Goal: Task Accomplishment & Management: Use online tool/utility

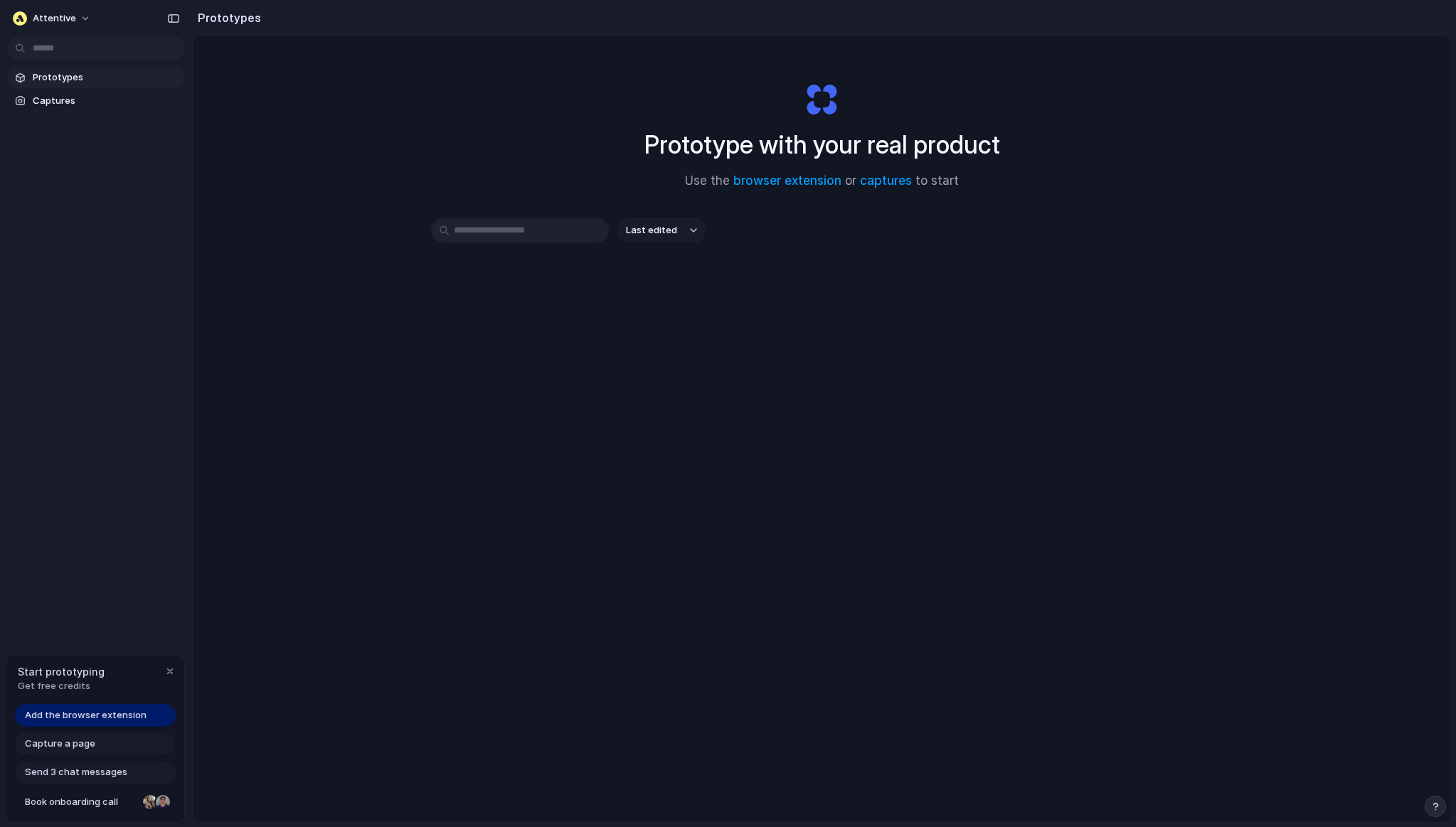
click at [73, 65] on section "Prototypes Captures" at bounding box center [96, 88] width 192 height 48
click at [69, 78] on span "Prototypes" at bounding box center [106, 77] width 147 height 14
click at [53, 93] on link "Captures" at bounding box center [96, 100] width 178 height 22
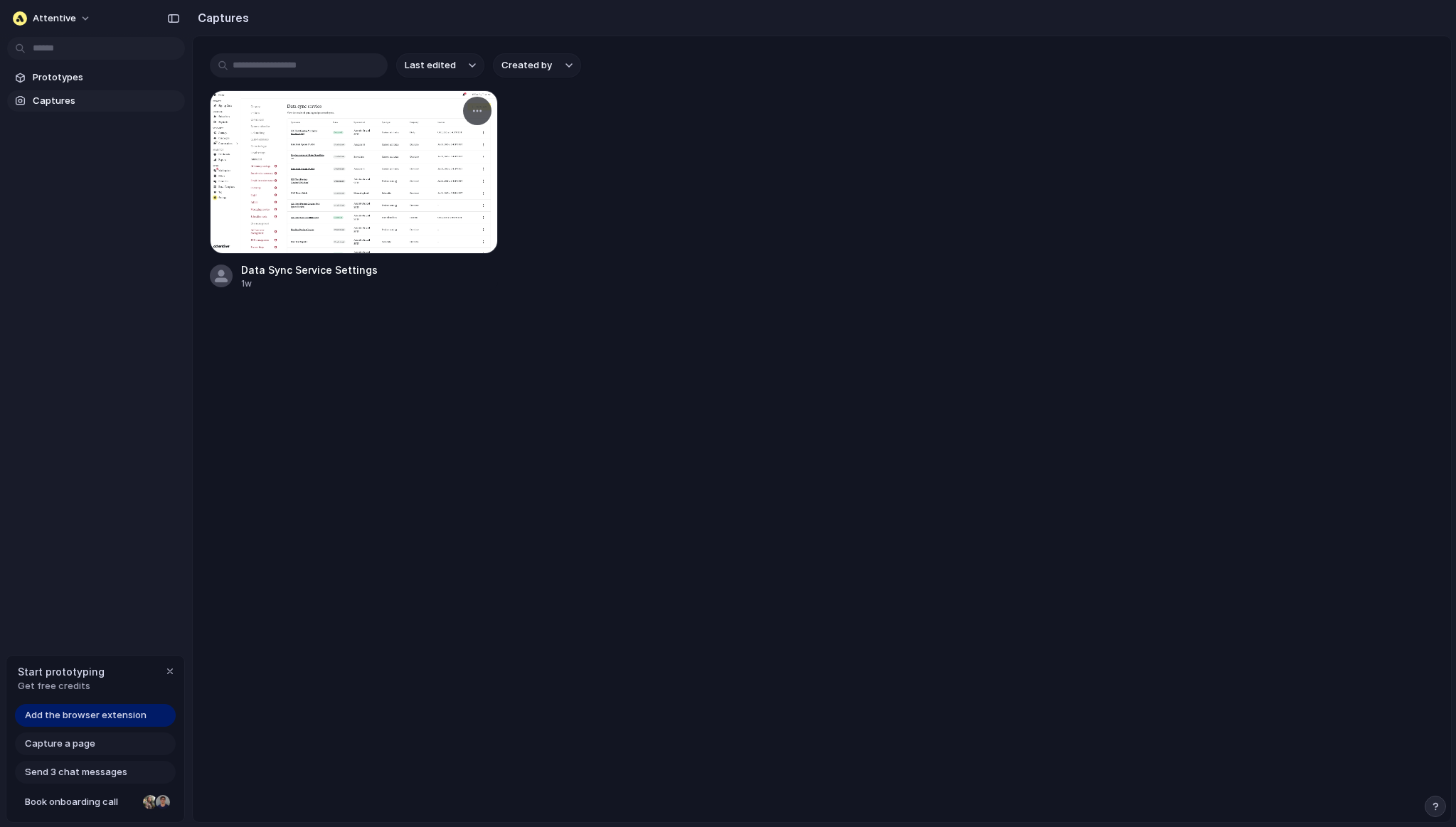
click at [346, 165] on div at bounding box center [353, 171] width 288 height 163
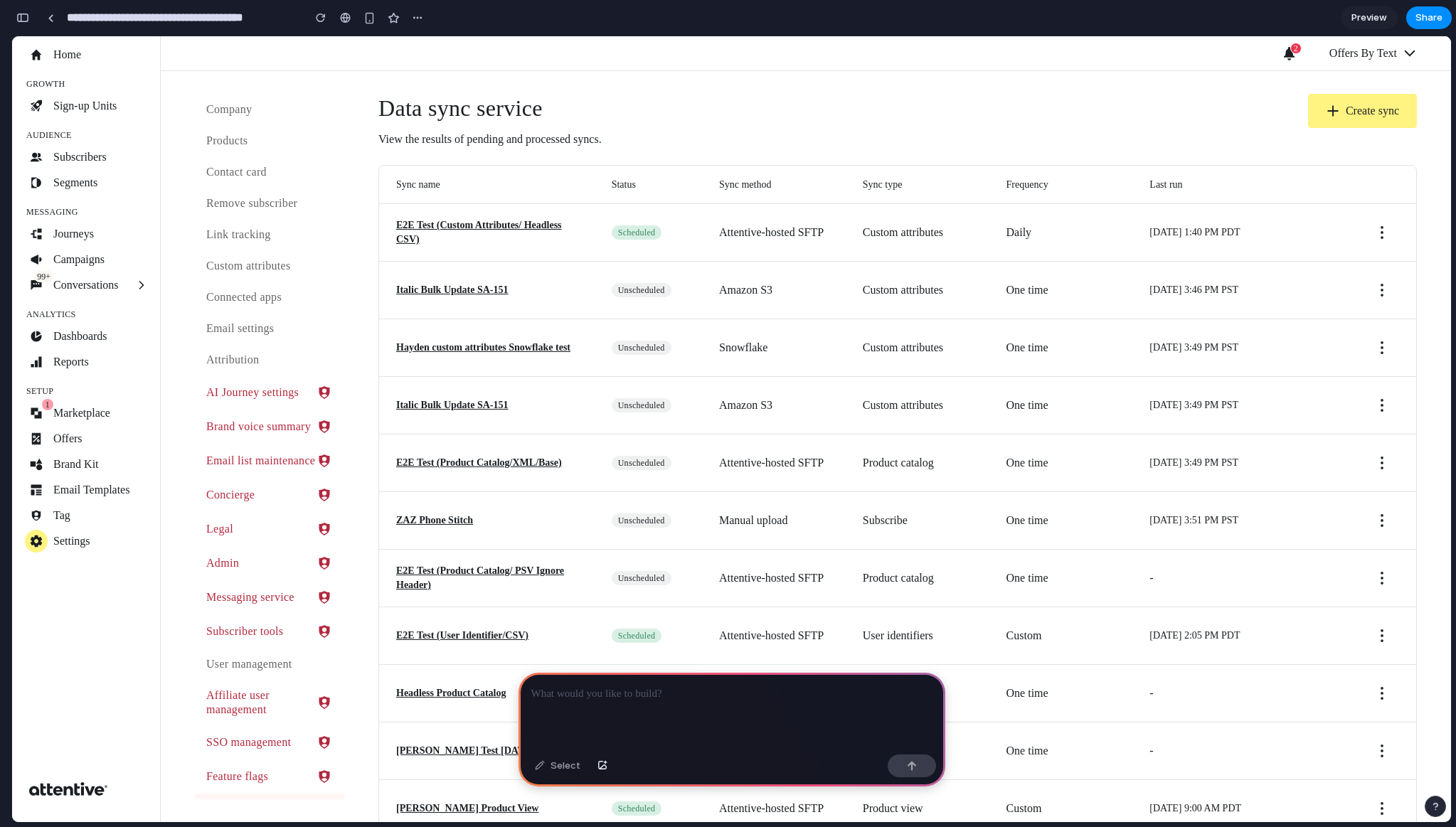
click at [905, 115] on div "Data sync service View the results of pending and processed syncs. Create sync" at bounding box center [897, 121] width 1038 height 54
click at [414, 16] on div "button" at bounding box center [418, 18] width 11 height 11
click at [559, 48] on div "Duplicate Delete" at bounding box center [728, 414] width 1456 height 827
click at [493, 222] on link "E2E Test (Custom Attributes/ Headless CSV)" at bounding box center [487, 233] width 182 height 29
click at [507, 234] on link "E2E Test (Custom Attributes/ Headless CSV)" at bounding box center [487, 233] width 182 height 29
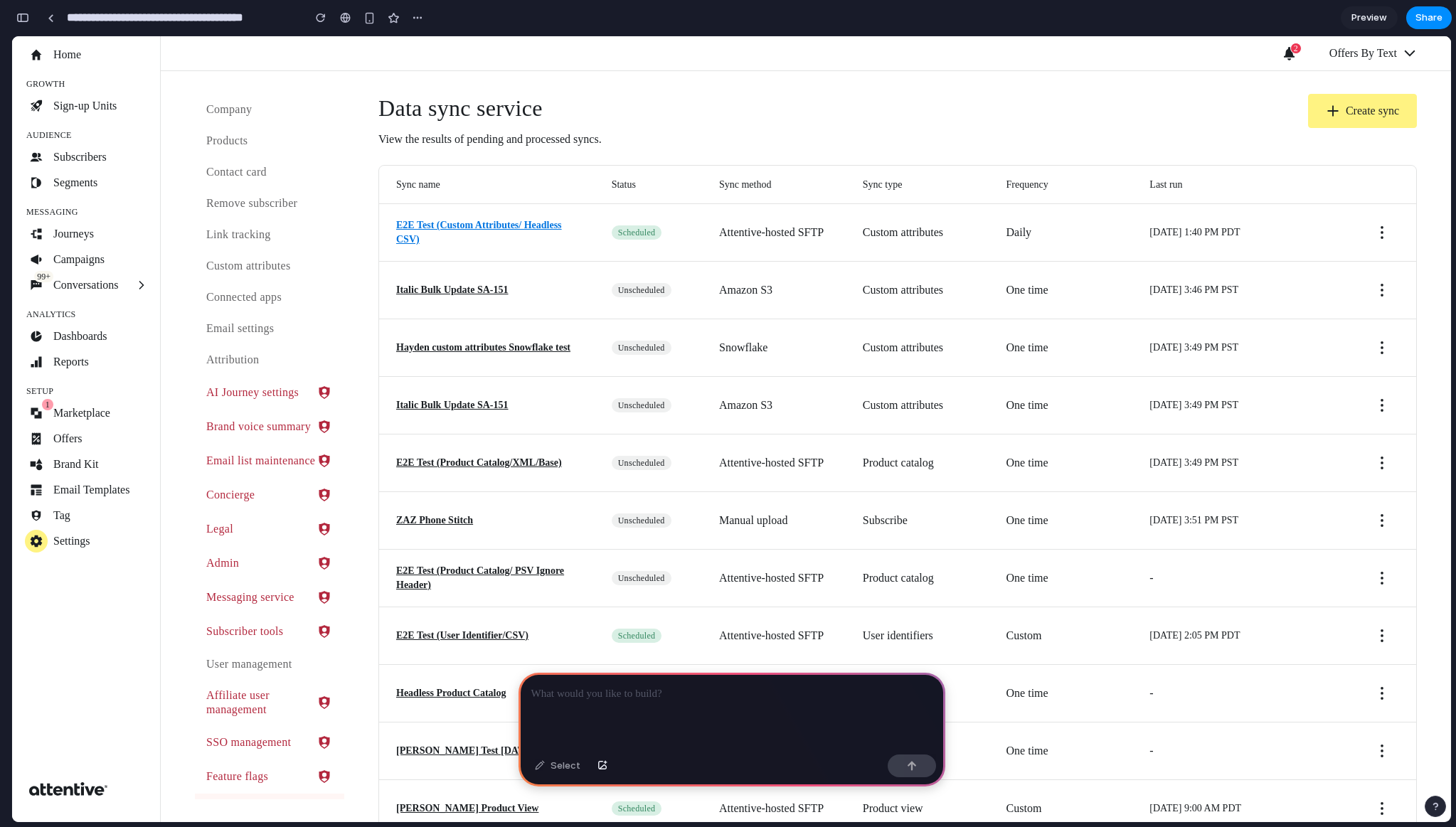
click at [515, 228] on link "E2E Test (Custom Attributes/ Headless CSV)" at bounding box center [487, 233] width 182 height 29
click at [1231, 115] on button "Create sync" at bounding box center [1362, 111] width 109 height 34
click at [1036, 121] on div "Data sync service View the results of pending and processed syncs. Create sync" at bounding box center [897, 121] width 1038 height 54
click at [614, 689] on p at bounding box center [732, 693] width 401 height 17
click at [564, 764] on div "Select" at bounding box center [557, 766] width 60 height 23
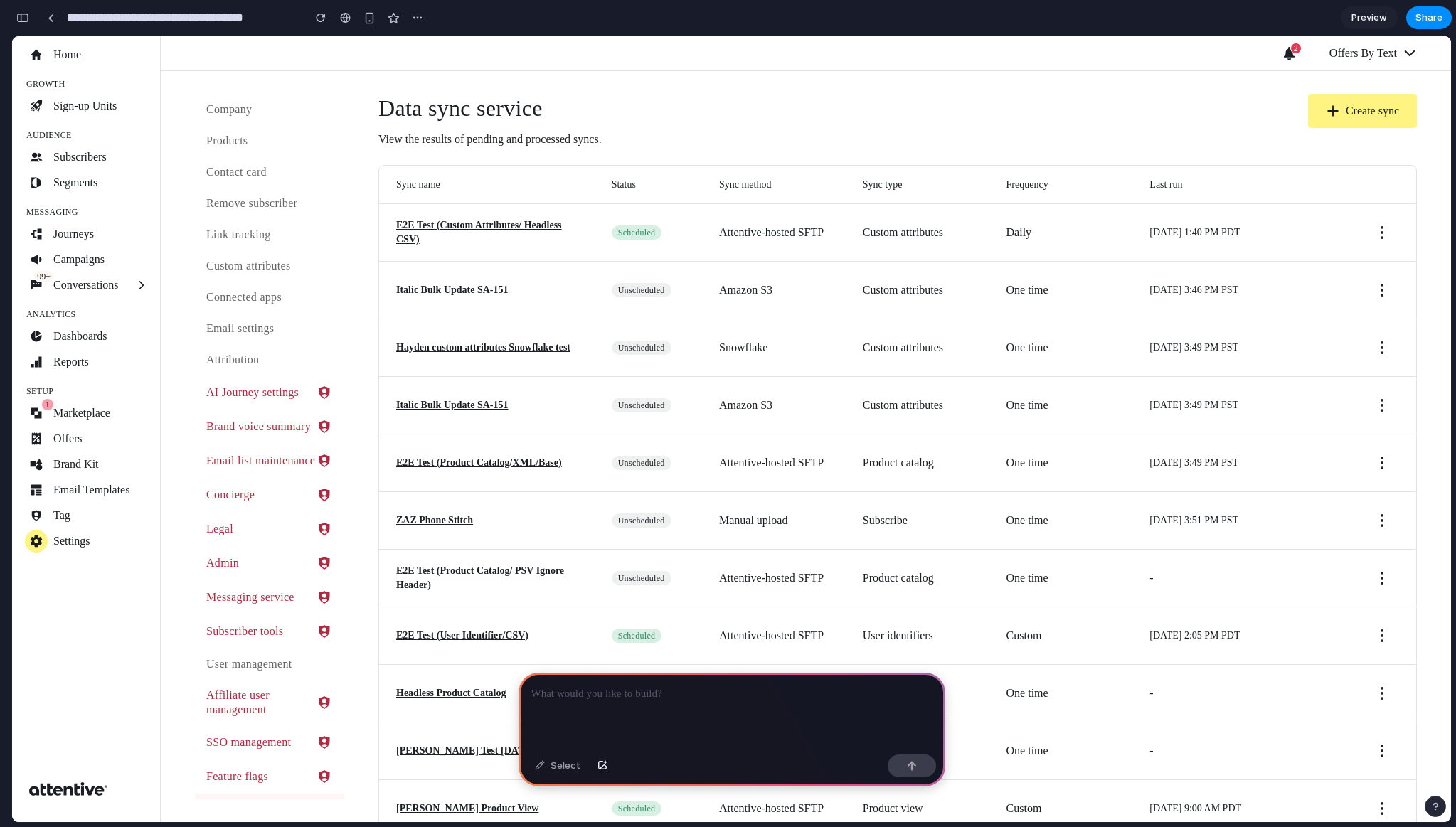
click at [721, 92] on div "Data sync service View the results of pending and processed syncs. Create sync …" at bounding box center [897, 747] width 1107 height 1351
click at [836, 131] on div "Data sync service View the results of pending and processed syncs. Create sync" at bounding box center [897, 121] width 1038 height 54
click at [45, 19] on link at bounding box center [50, 18] width 22 height 22
